Goal: Check status: Check status

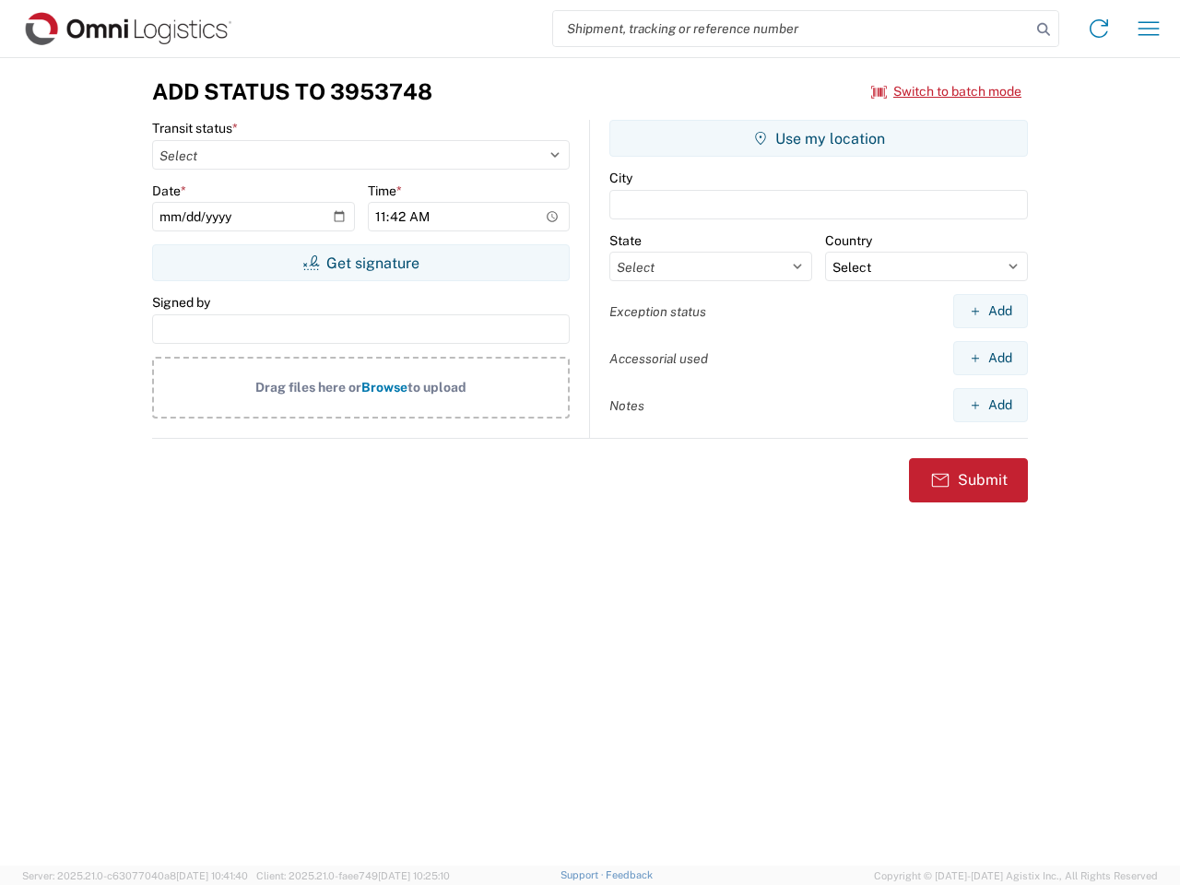
click at [792, 29] on input "search" at bounding box center [791, 28] width 477 height 35
click at [1043, 29] on icon at bounding box center [1043, 30] width 26 height 26
click at [1098, 29] on icon at bounding box center [1098, 28] width 29 height 29
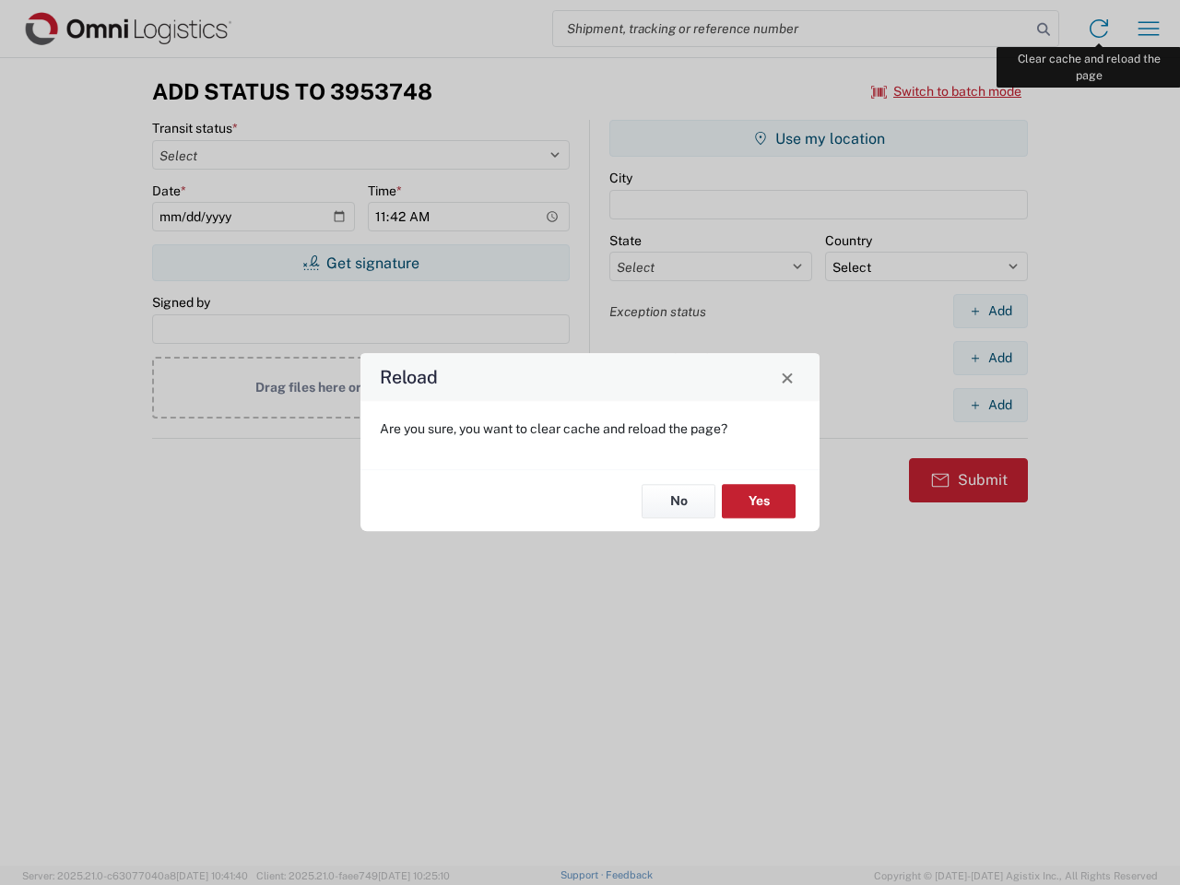
click at [1148, 29] on div "Reload Are you sure, you want to clear cache and reload the page? No Yes" at bounding box center [590, 442] width 1180 height 885
click at [946, 91] on div "Reload Are you sure, you want to clear cache and reload the page? No Yes" at bounding box center [590, 442] width 1180 height 885
click at [360, 263] on div "Reload Are you sure, you want to clear cache and reload the page? No Yes" at bounding box center [590, 442] width 1180 height 885
click at [818, 138] on div "Reload Are you sure, you want to clear cache and reload the page? No Yes" at bounding box center [590, 442] width 1180 height 885
click at [990, 311] on div "Reload Are you sure, you want to clear cache and reload the page? No Yes" at bounding box center [590, 442] width 1180 height 885
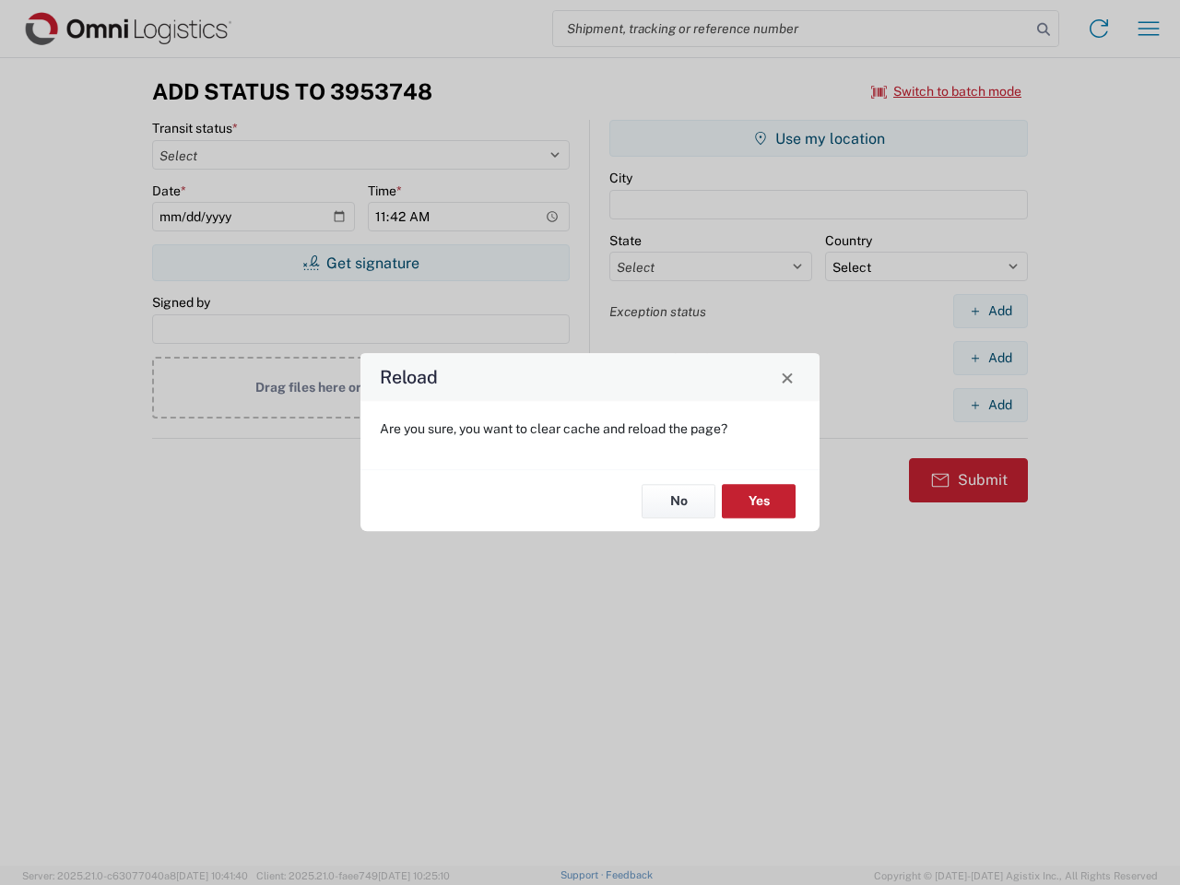
click at [990, 358] on div "Reload Are you sure, you want to clear cache and reload the page? No Yes" at bounding box center [590, 442] width 1180 height 885
click at [990, 405] on div "Reload Are you sure, you want to clear cache and reload the page? No Yes" at bounding box center [590, 442] width 1180 height 885
